Goal: Find specific page/section: Find specific page/section

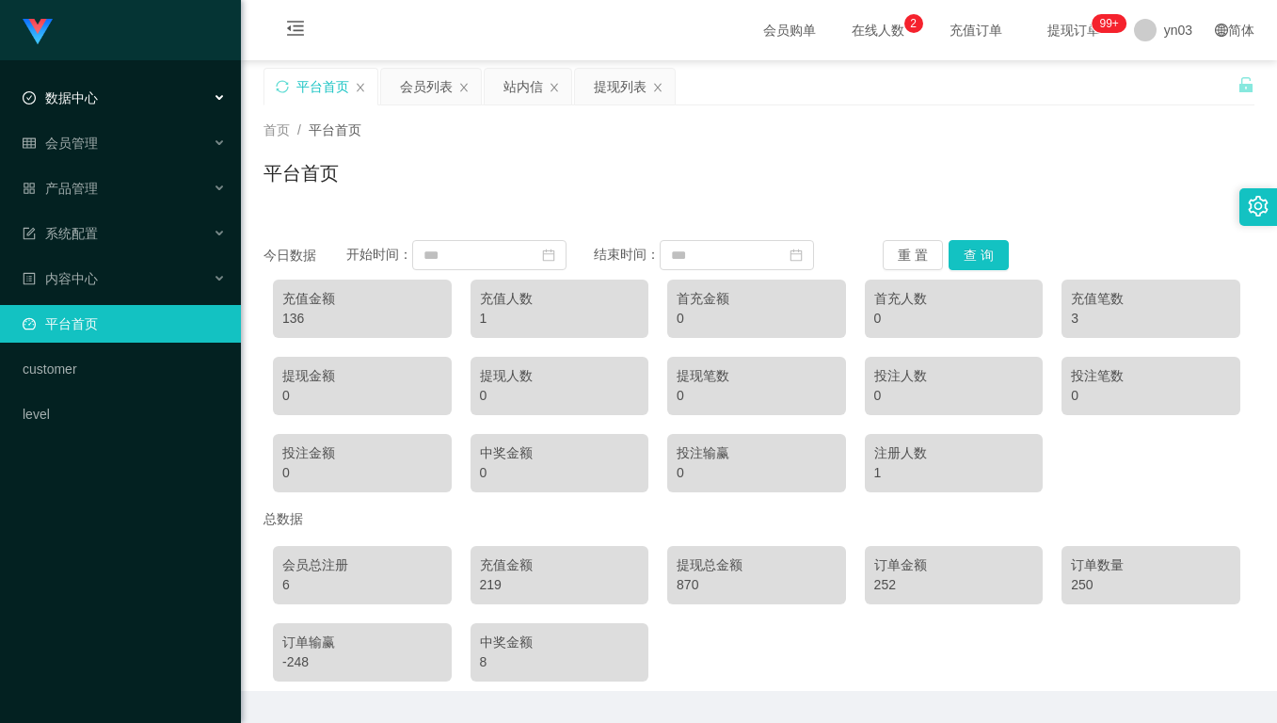
click at [108, 105] on div "数据中心" at bounding box center [120, 98] width 241 height 38
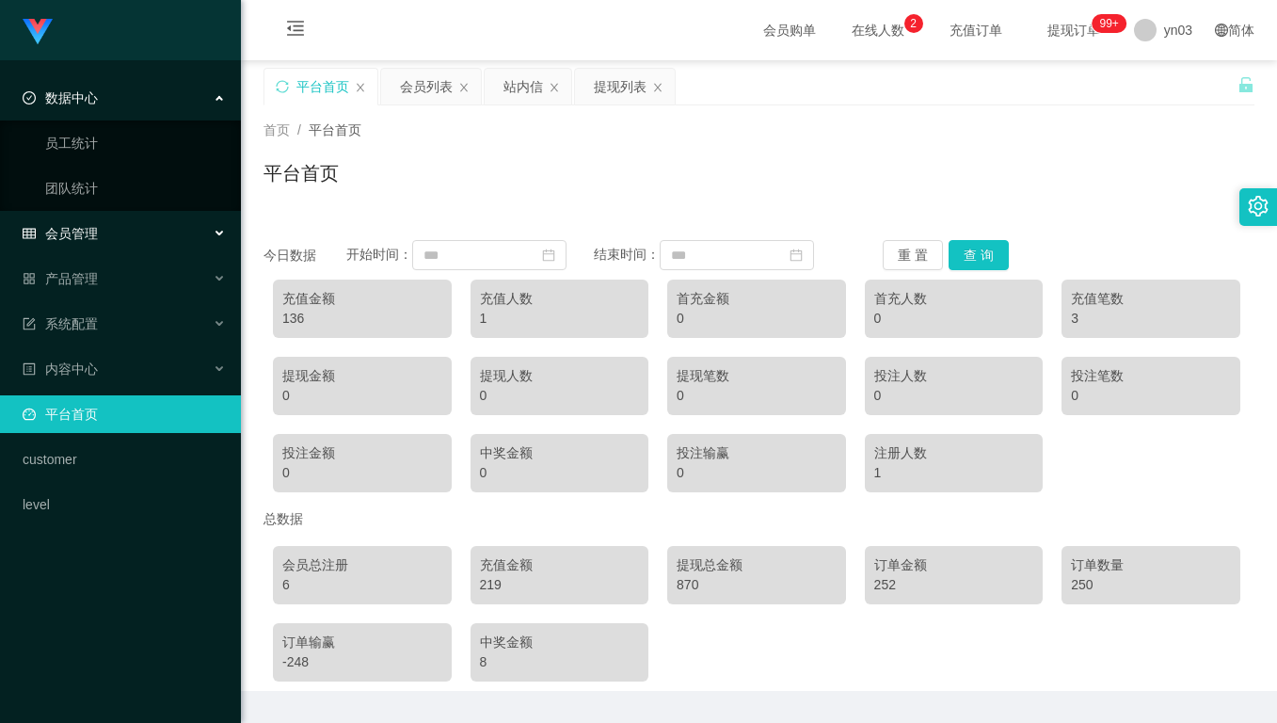
click at [98, 229] on div "会员管理" at bounding box center [120, 234] width 241 height 38
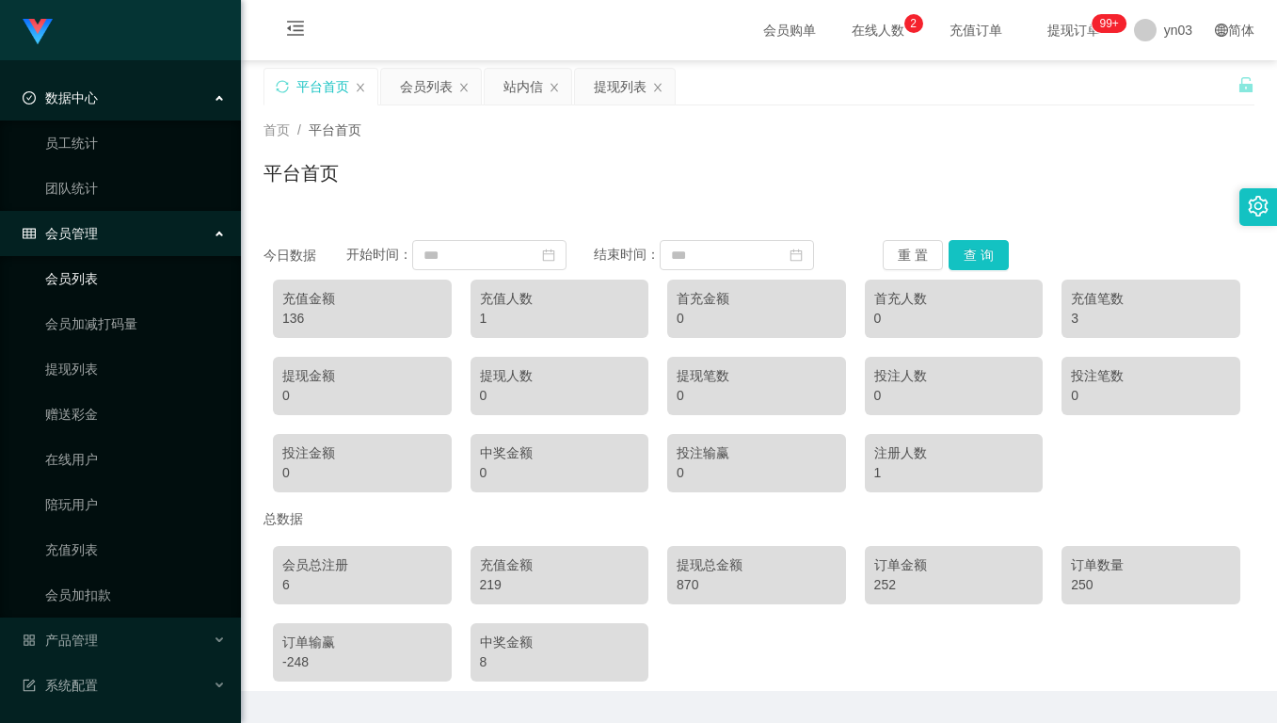
click at [103, 275] on link "会员列表" at bounding box center [135, 279] width 181 height 38
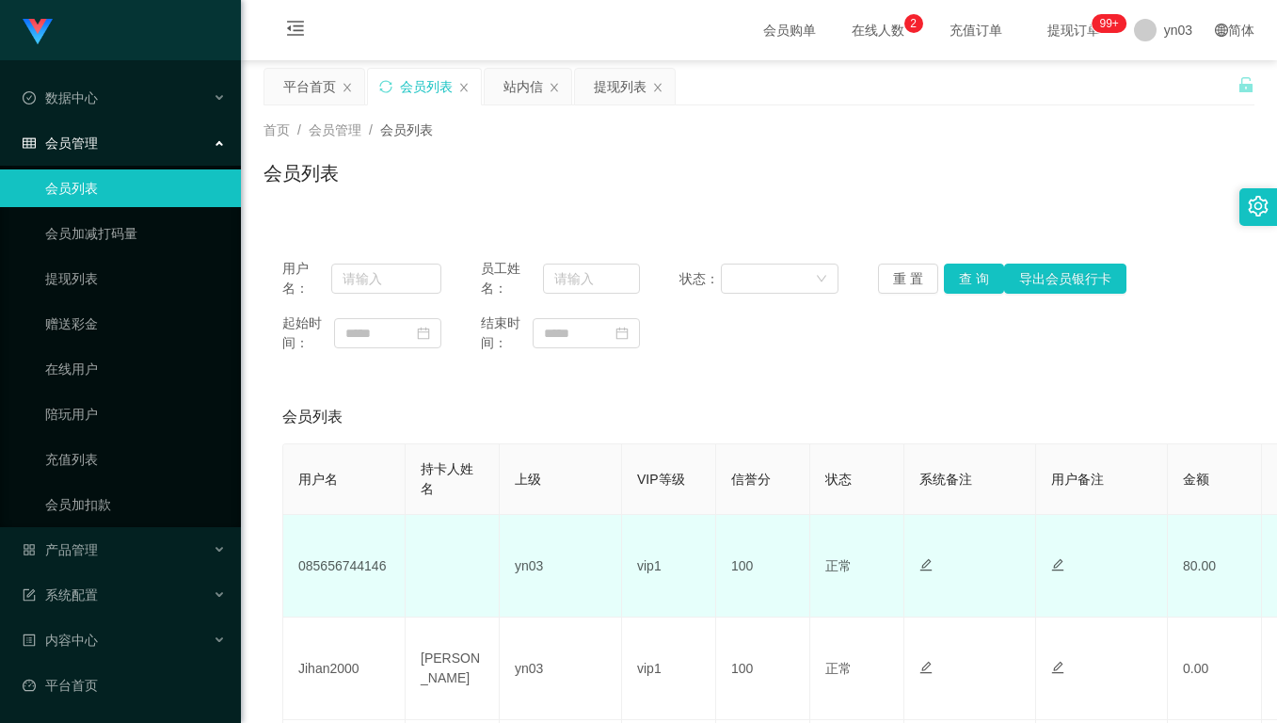
click at [343, 574] on td "085656744146" at bounding box center [344, 566] width 122 height 103
copy td "085656744146"
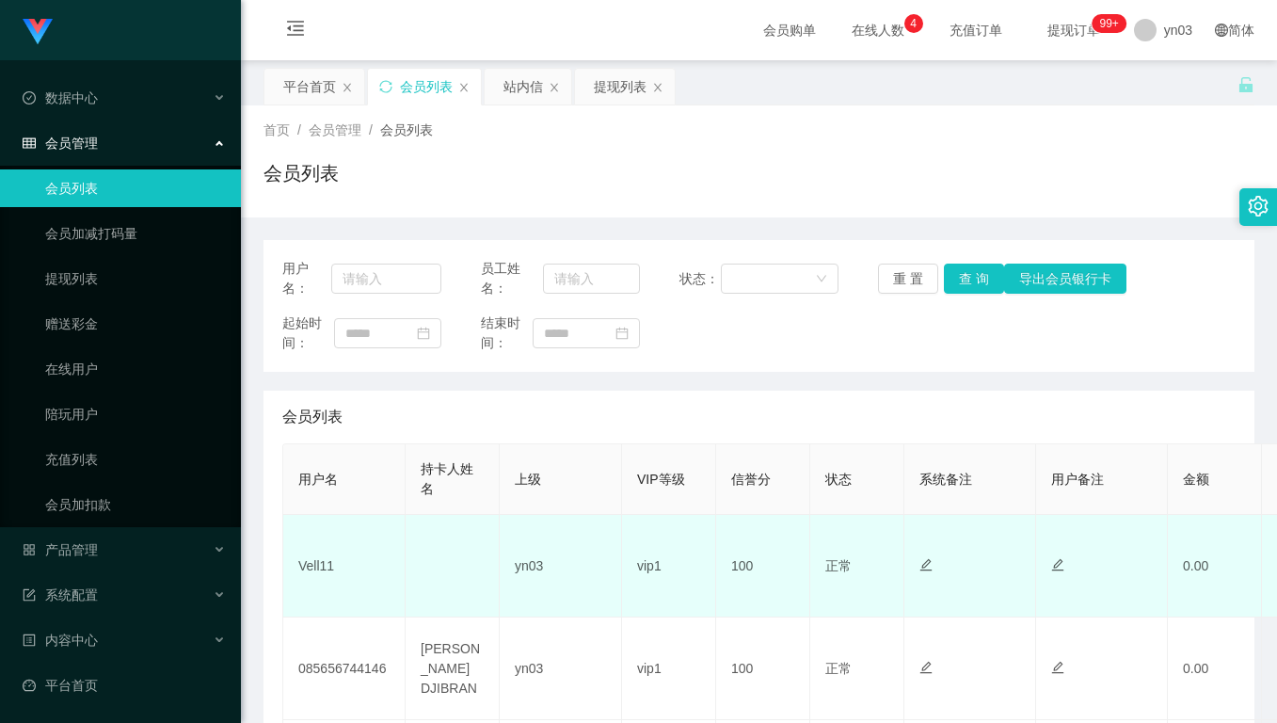
click at [318, 568] on td "Vell11" at bounding box center [344, 566] width 122 height 103
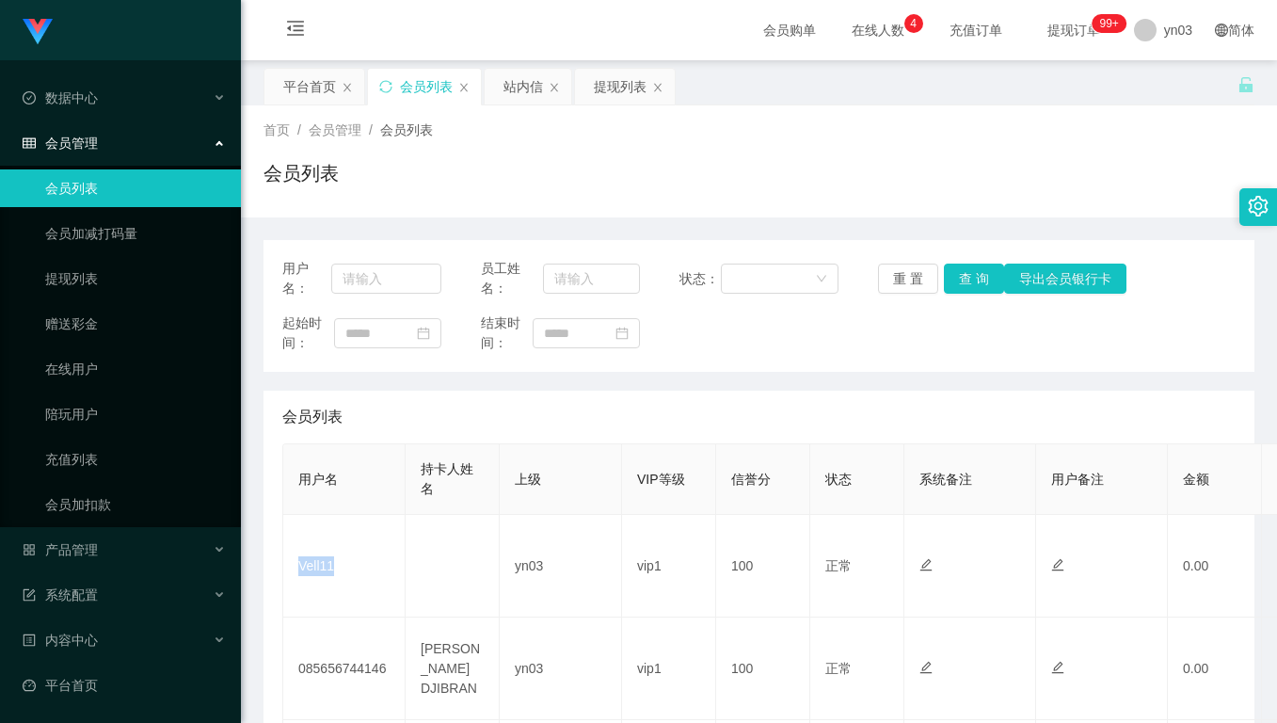
copy td "Vell11"
